Goal: Navigation & Orientation: Find specific page/section

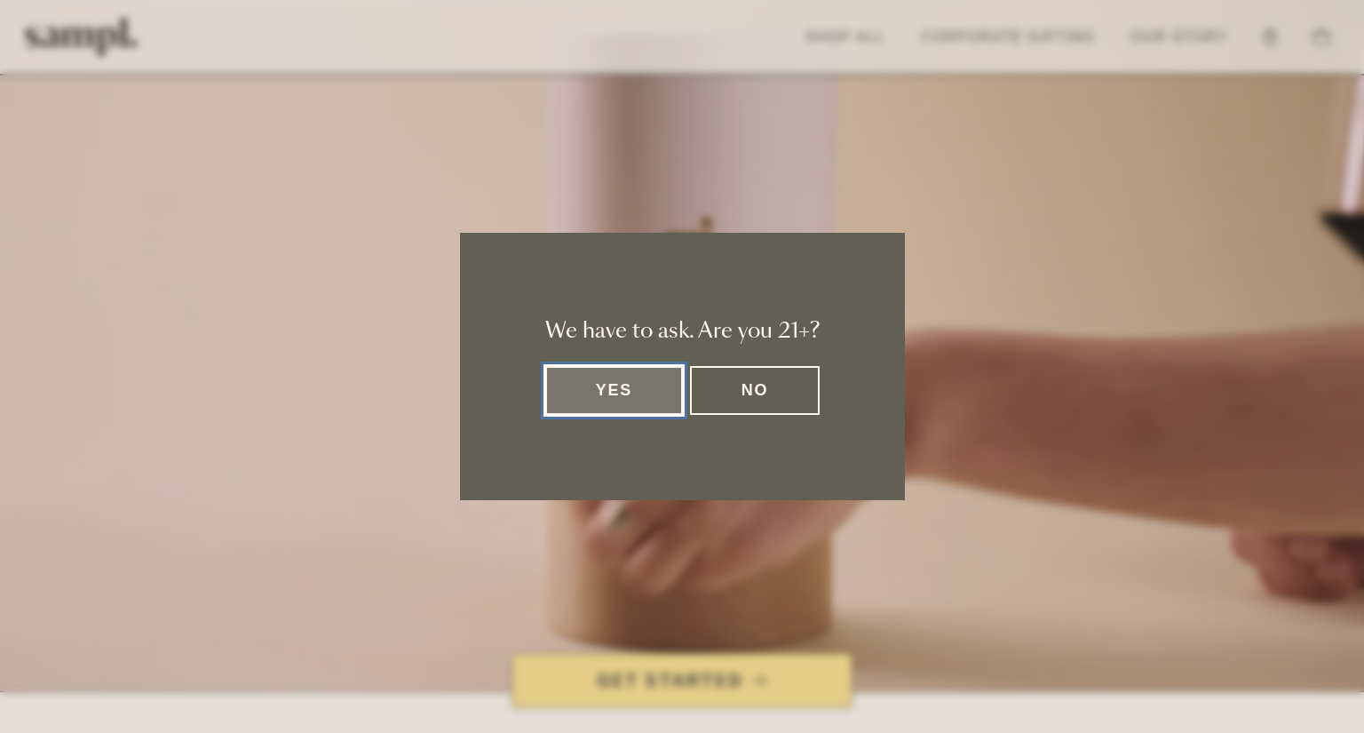
click at [609, 392] on button "Yes" at bounding box center [614, 390] width 139 height 49
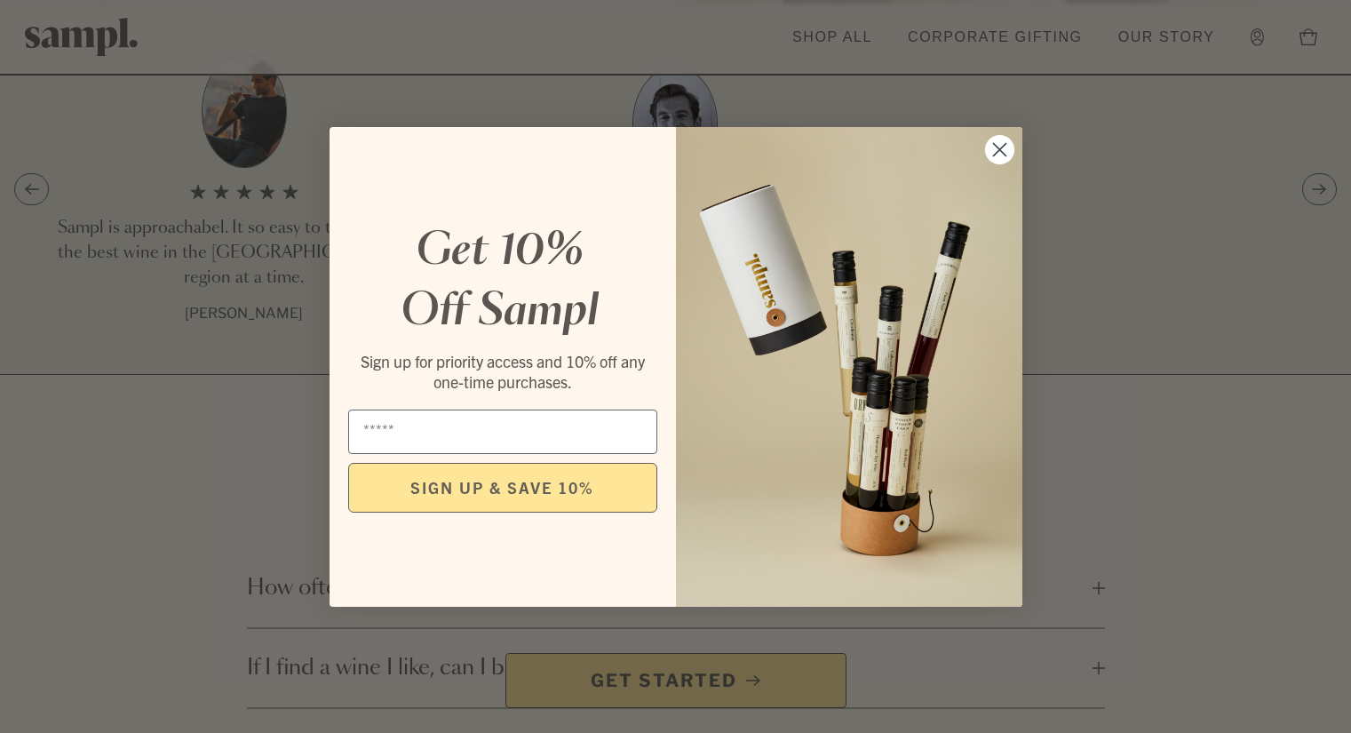
scroll to position [2350, 0]
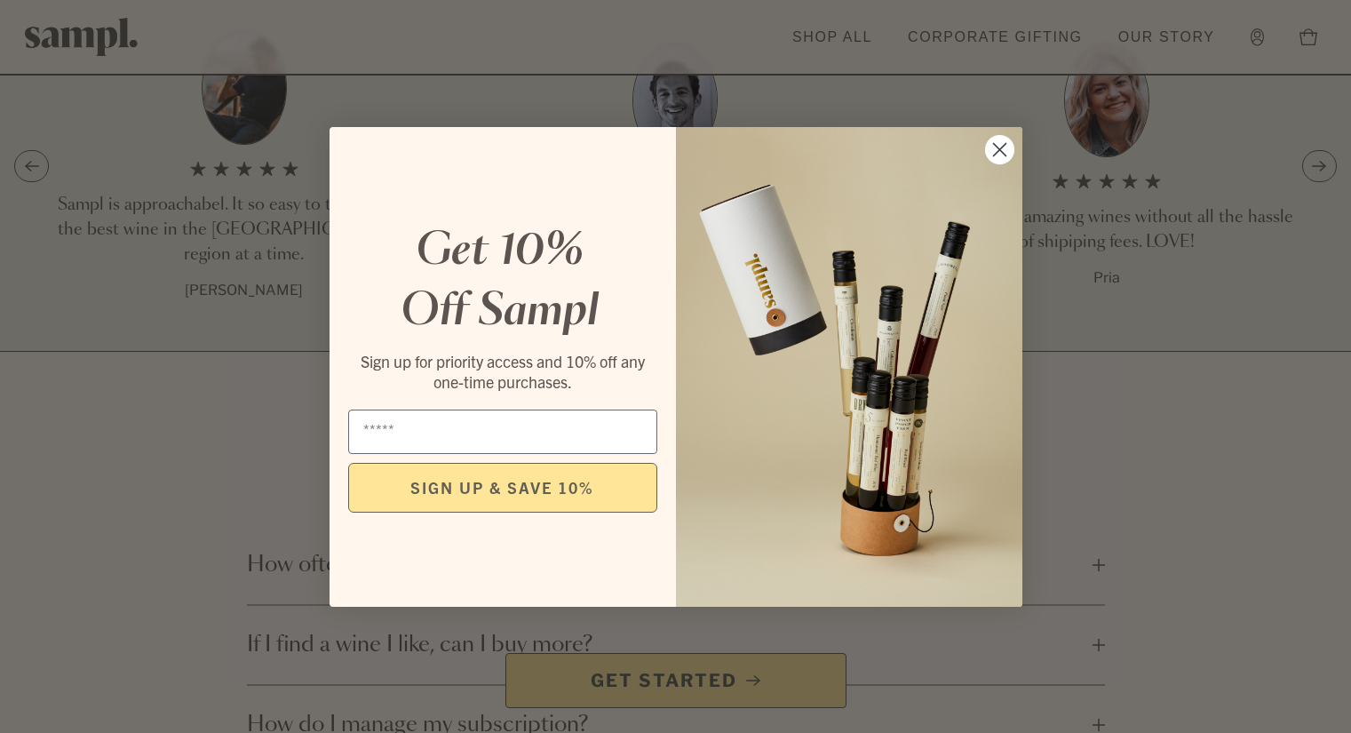
click at [1003, 141] on circle "Close dialog" at bounding box center [998, 148] width 29 height 29
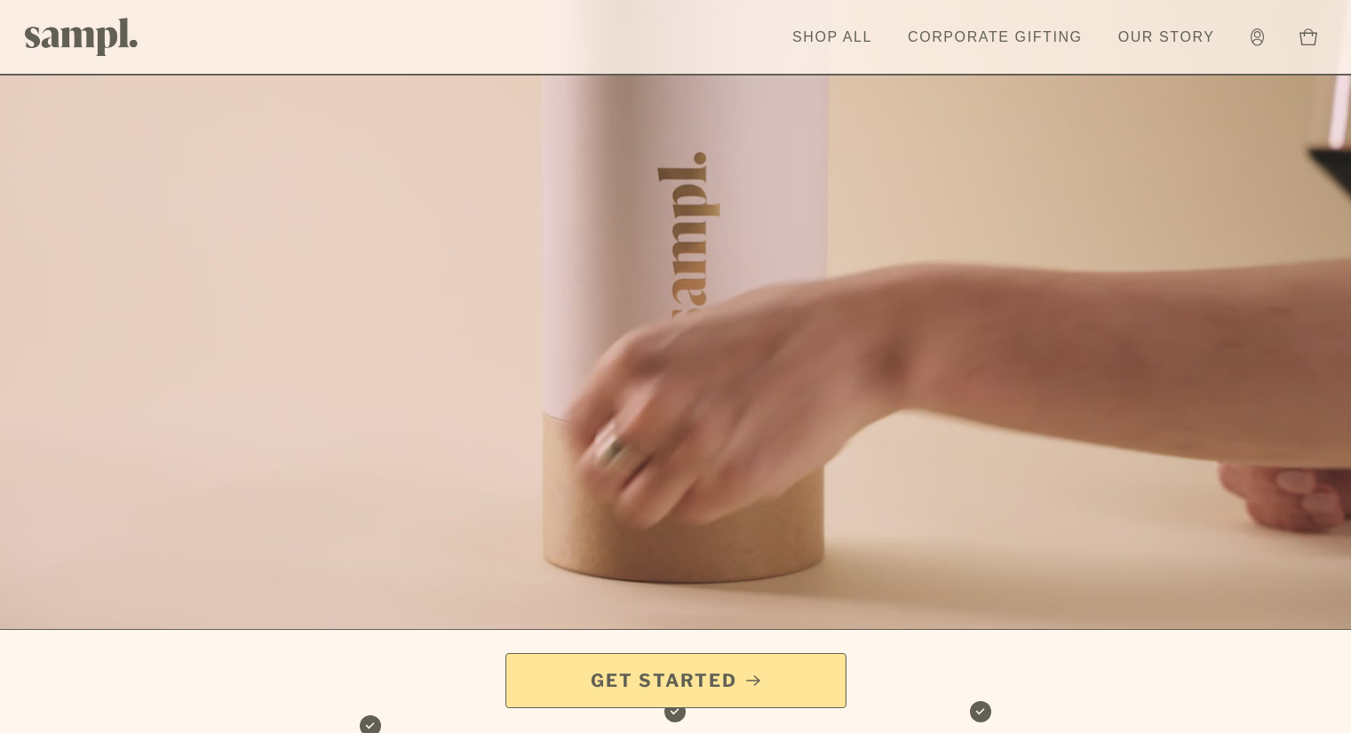
scroll to position [0, 0]
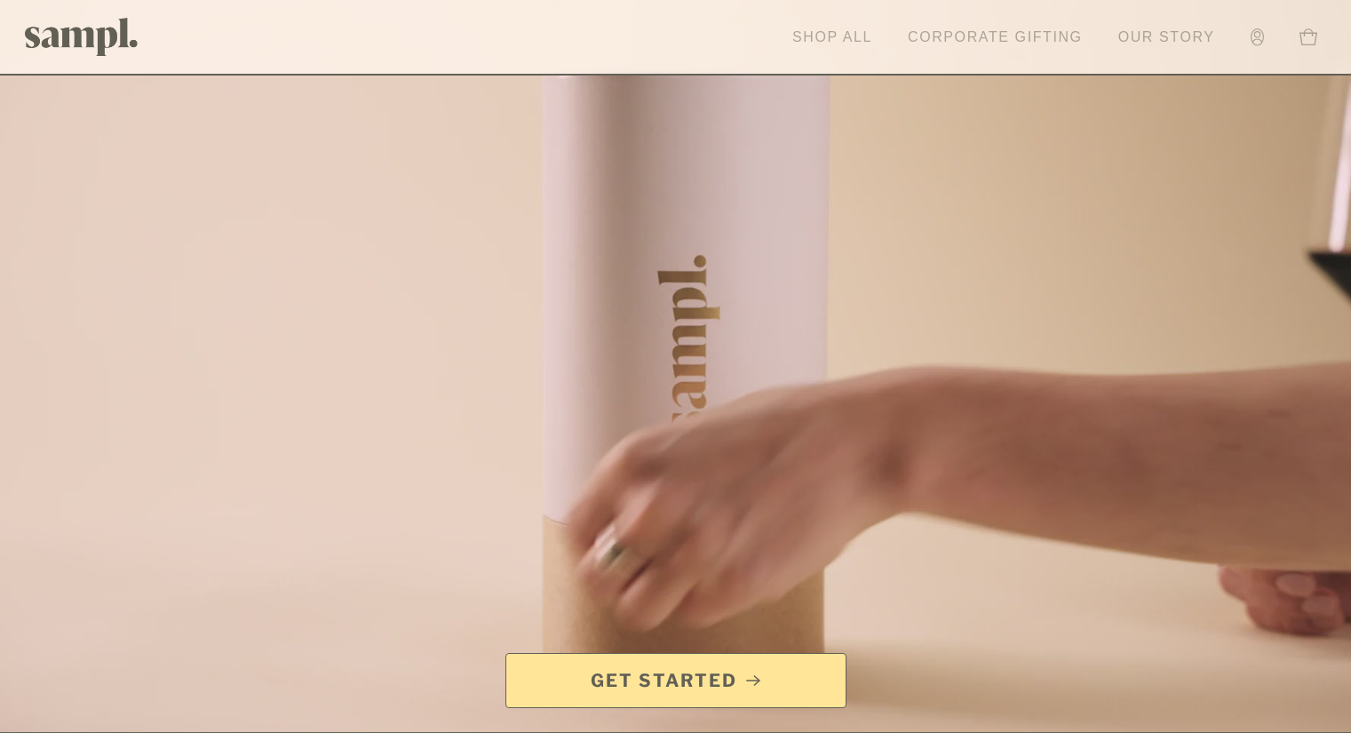
click at [831, 36] on link "Shop All" at bounding box center [832, 37] width 98 height 39
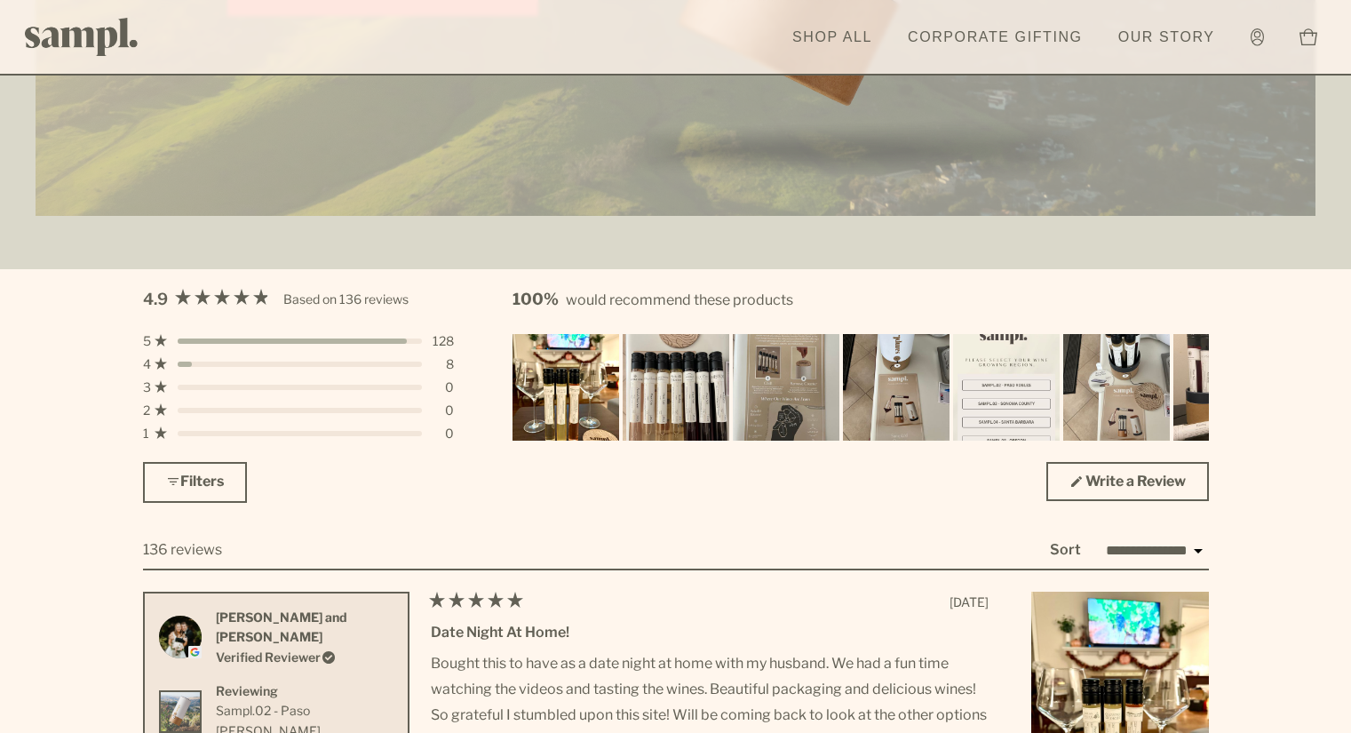
scroll to position [4973, 0]
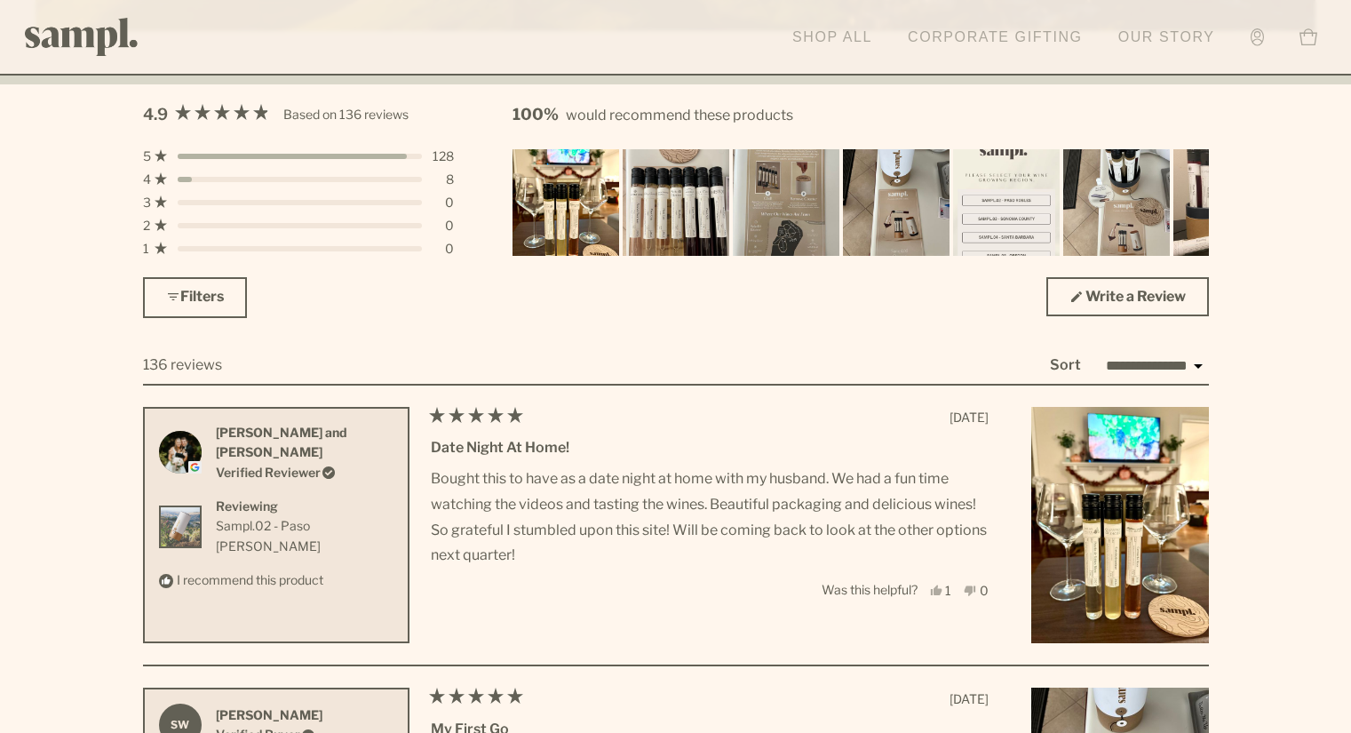
click at [967, 31] on link "Corporate Gifting" at bounding box center [995, 37] width 193 height 39
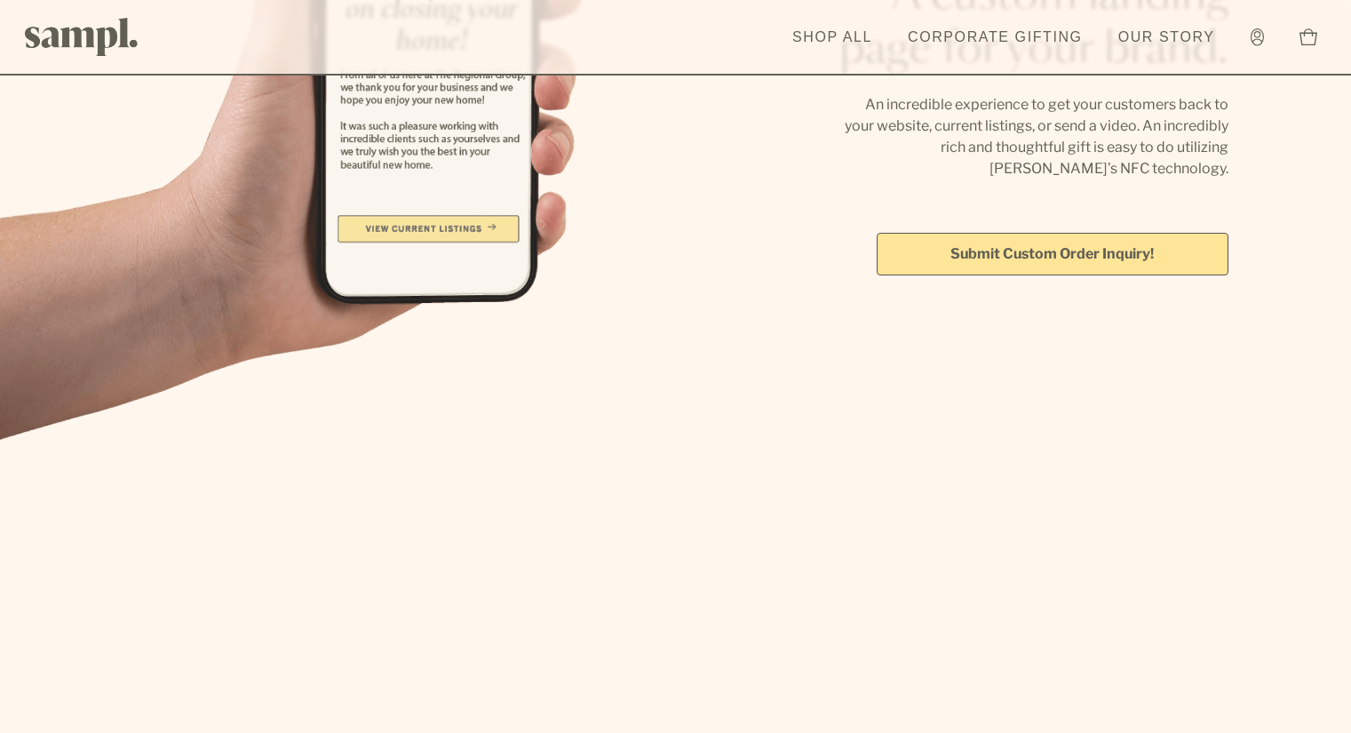
scroll to position [5341, 0]
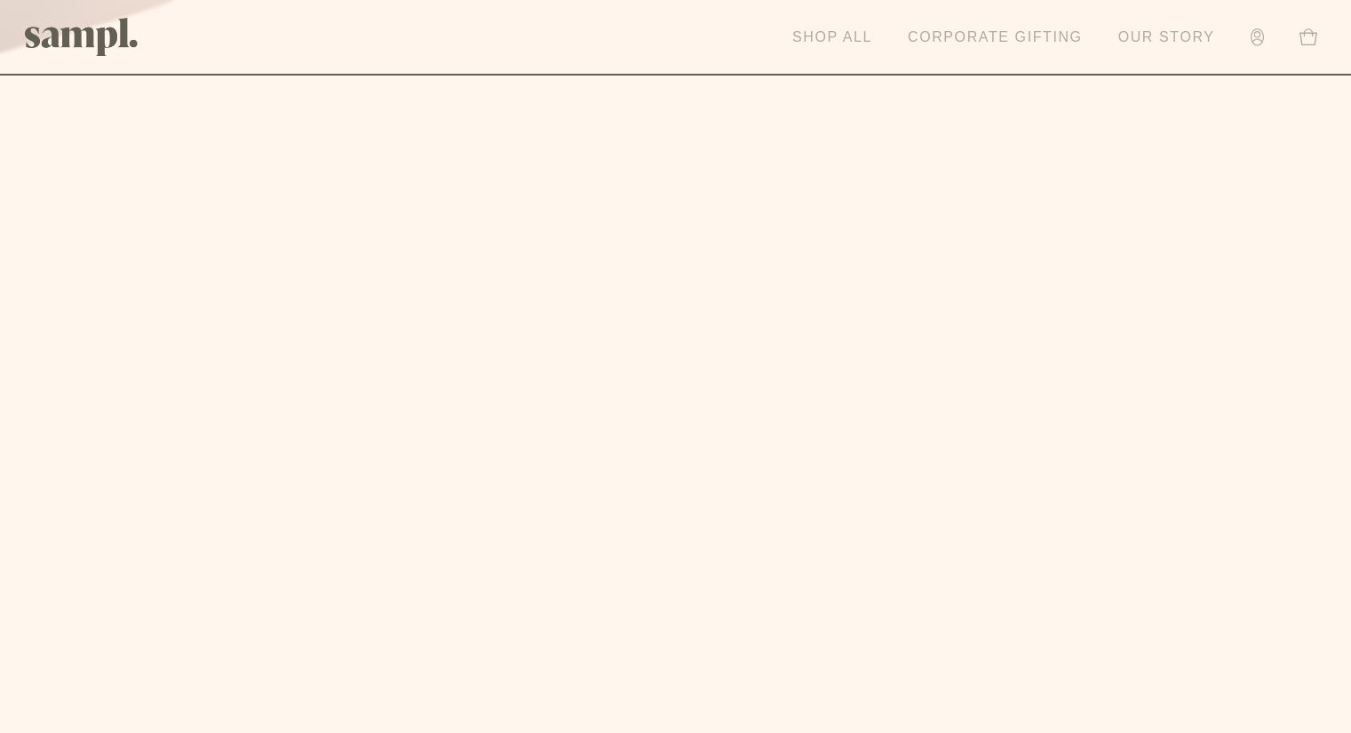
click at [811, 31] on link "Shop All" at bounding box center [832, 37] width 98 height 39
